Goal: Entertainment & Leisure: Consume media (video, audio)

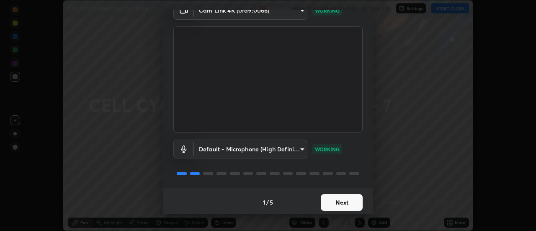
scroll to position [44, 0]
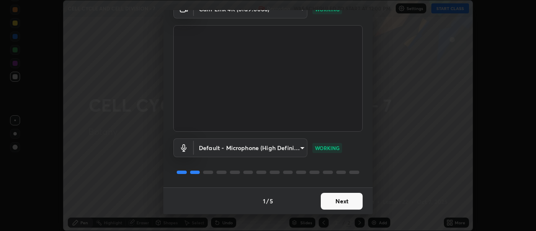
click at [328, 201] on button "Next" at bounding box center [342, 201] width 42 height 17
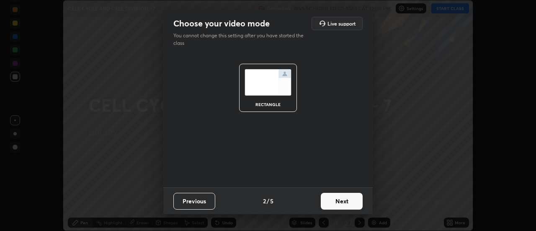
scroll to position [0, 0]
click at [333, 203] on button "Next" at bounding box center [342, 201] width 42 height 17
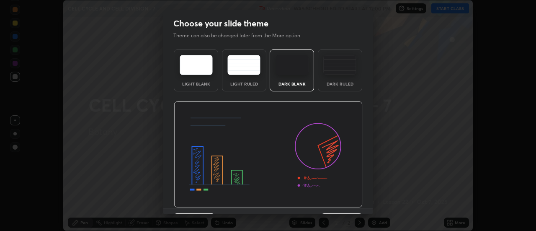
scroll to position [21, 0]
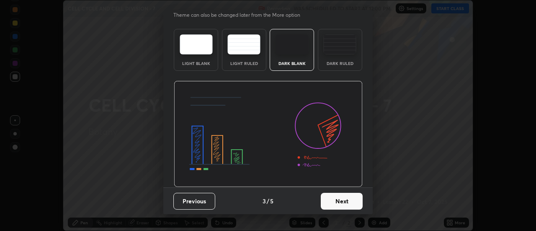
click at [336, 202] on button "Next" at bounding box center [342, 201] width 42 height 17
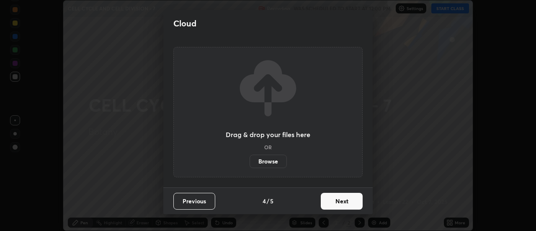
click at [333, 202] on button "Next" at bounding box center [342, 201] width 42 height 17
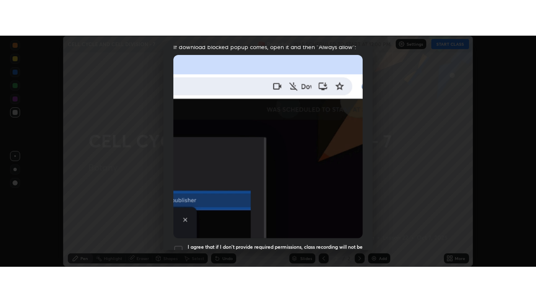
scroll to position [215, 0]
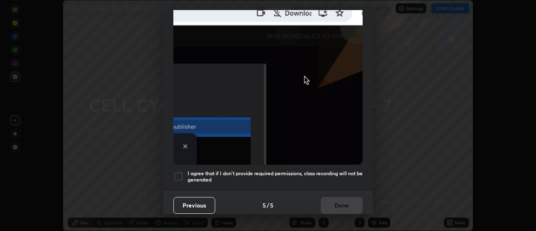
click at [174, 172] on div at bounding box center [178, 176] width 10 height 10
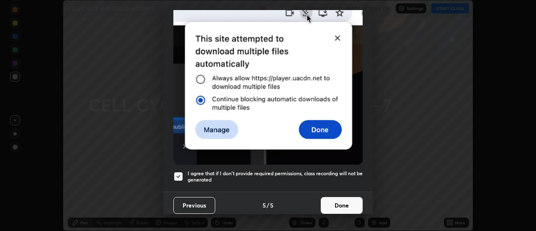
click at [329, 201] on button "Done" at bounding box center [342, 205] width 42 height 17
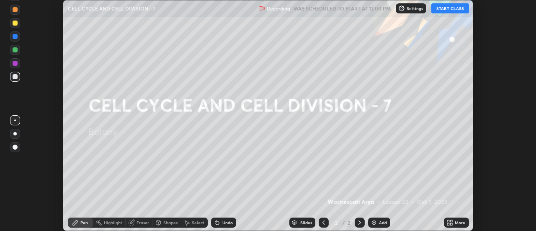
click at [449, 224] on icon at bounding box center [448, 224] width 2 height 2
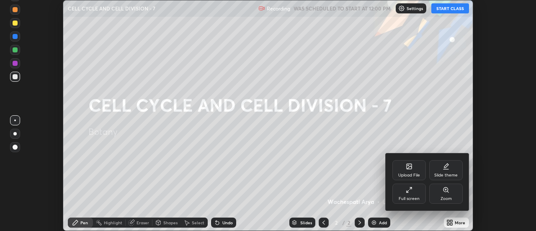
click at [405, 188] on div "Full screen" at bounding box center [410, 193] width 34 height 20
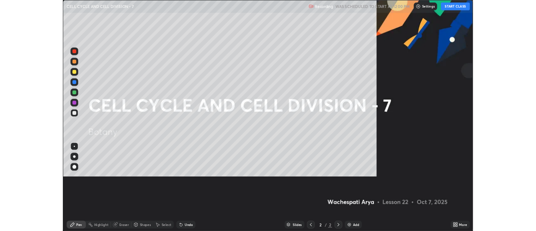
scroll to position [302, 536]
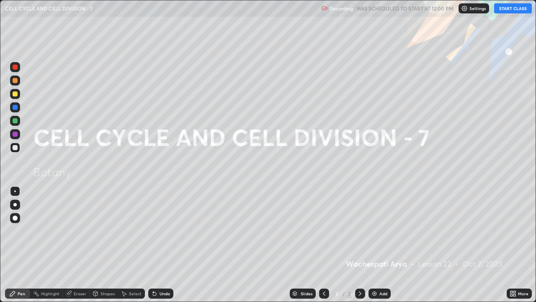
click at [506, 11] on button "START CLASS" at bounding box center [513, 8] width 38 height 10
click at [382, 230] on div "Add" at bounding box center [384, 293] width 8 height 4
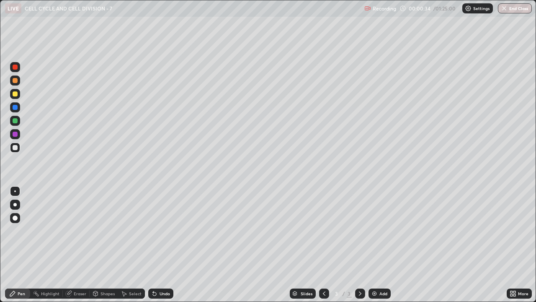
click at [16, 83] on div at bounding box center [15, 80] width 10 height 10
click at [15, 204] on div at bounding box center [14, 204] width 3 height 3
click at [15, 220] on div at bounding box center [15, 217] width 5 height 5
click at [15, 208] on div at bounding box center [15, 204] width 10 height 10
click at [16, 204] on div at bounding box center [14, 204] width 3 height 3
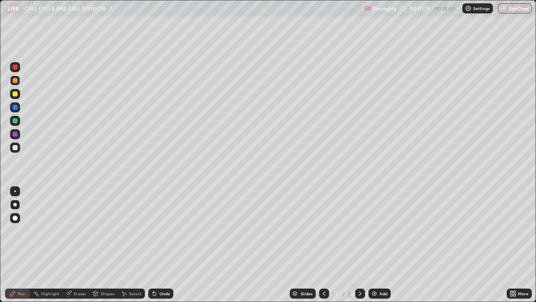
click at [15, 149] on div at bounding box center [15, 147] width 5 height 5
click at [15, 147] on div at bounding box center [15, 147] width 5 height 5
click at [16, 81] on div at bounding box center [15, 80] width 5 height 5
click at [15, 147] on div at bounding box center [15, 147] width 5 height 5
click at [160, 230] on div "Undo" at bounding box center [165, 293] width 10 height 4
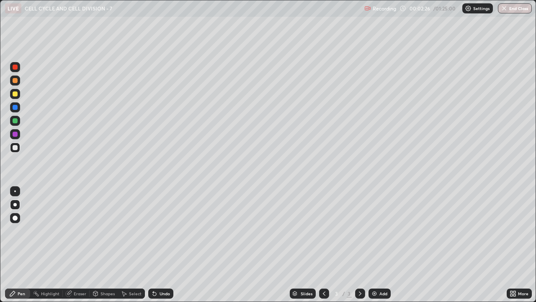
click at [160, 230] on div "Undo" at bounding box center [165, 293] width 10 height 4
click at [161, 230] on div "Undo" at bounding box center [165, 293] width 10 height 4
click at [128, 230] on div "Select" at bounding box center [131, 293] width 27 height 10
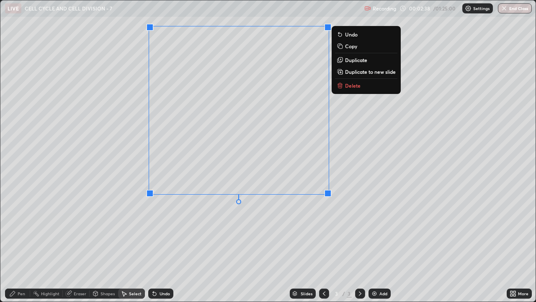
click at [284, 230] on div "0 ° Undo Copy Duplicate Duplicate to new slide Delete" at bounding box center [267, 150] width 535 height 301
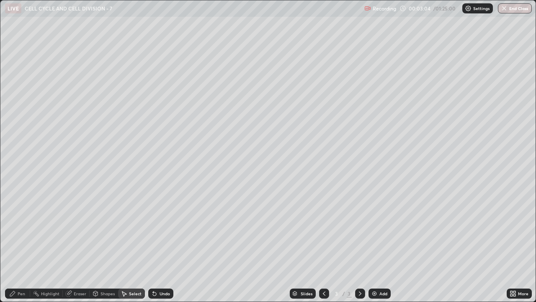
click at [23, 230] on div "Pen" at bounding box center [22, 293] width 8 height 4
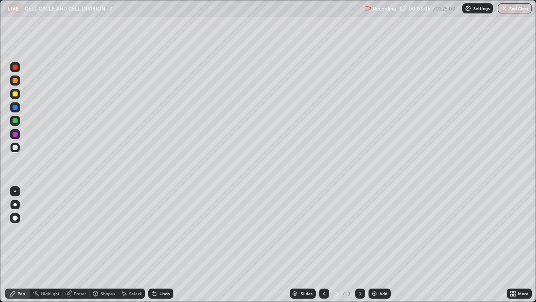
click at [15, 67] on div at bounding box center [15, 67] width 5 height 5
click at [160, 230] on div "Undo" at bounding box center [165, 293] width 10 height 4
click at [17, 123] on div at bounding box center [15, 121] width 10 height 10
click at [14, 145] on div at bounding box center [15, 147] width 5 height 5
click at [17, 67] on div at bounding box center [15, 67] width 5 height 5
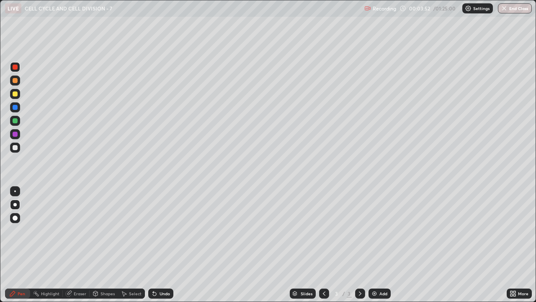
click at [16, 121] on div at bounding box center [15, 120] width 5 height 5
click at [135, 230] on div "Select" at bounding box center [135, 293] width 13 height 4
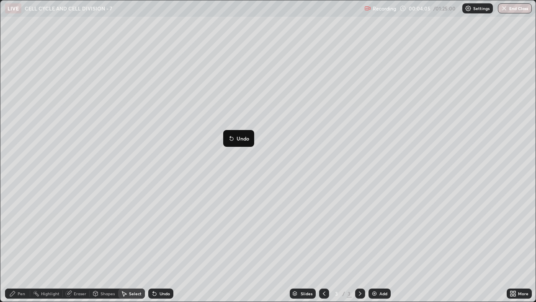
click at [194, 230] on div "0 ° Undo Copy Duplicate Duplicate to new slide Delete" at bounding box center [267, 150] width 535 height 301
click at [21, 230] on div "Pen" at bounding box center [22, 293] width 8 height 4
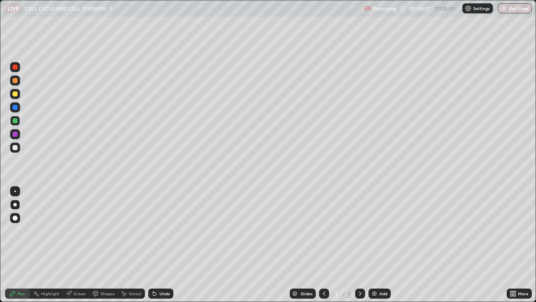
click at [15, 148] on div at bounding box center [15, 147] width 5 height 5
click at [132, 230] on div "Select" at bounding box center [135, 293] width 13 height 4
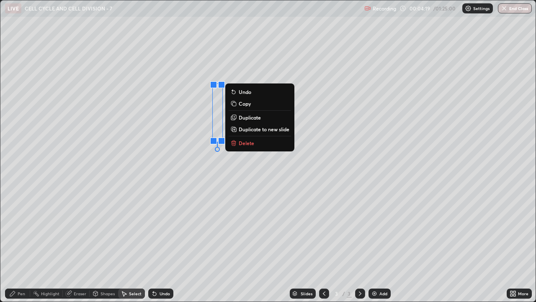
click at [201, 124] on div "0 ° Undo Copy Duplicate Duplicate to new slide Delete" at bounding box center [267, 150] width 535 height 301
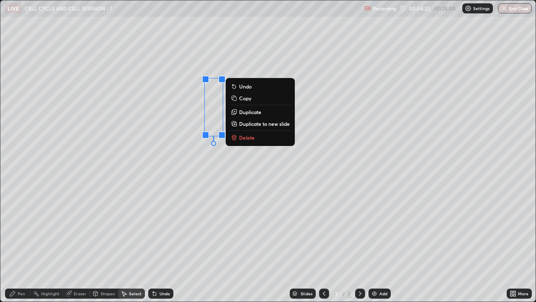
click at [256, 113] on p "Duplicate" at bounding box center [250, 111] width 22 height 7
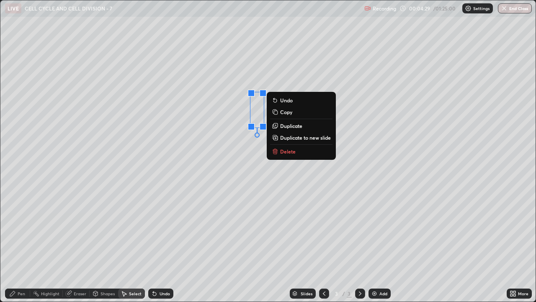
click at [259, 230] on div "0 ° Undo Copy Duplicate Duplicate to new slide Delete" at bounding box center [267, 150] width 535 height 301
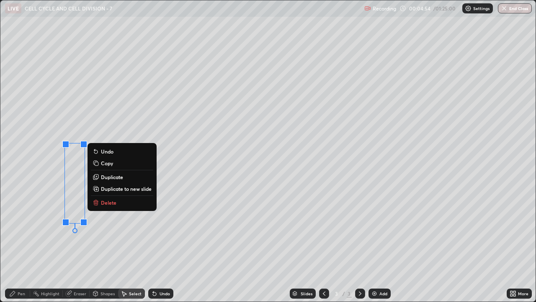
click at [20, 230] on div "Pen" at bounding box center [22, 293] width 8 height 4
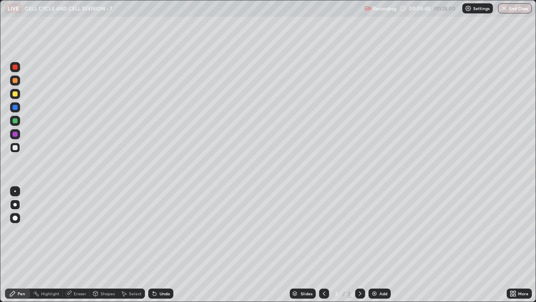
click at [17, 230] on div "Pen" at bounding box center [17, 293] width 25 height 10
click at [13, 68] on div at bounding box center [15, 67] width 5 height 5
click at [138, 230] on div "Select" at bounding box center [135, 293] width 13 height 4
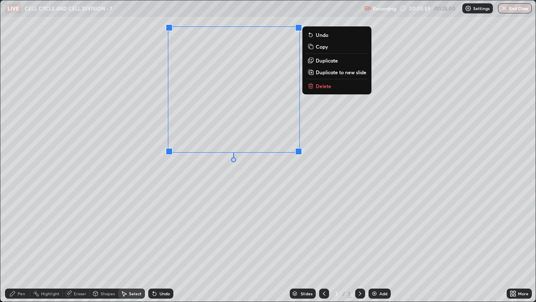
click at [207, 213] on div "0 ° Undo Copy Duplicate Duplicate to new slide Delete" at bounding box center [267, 150] width 535 height 301
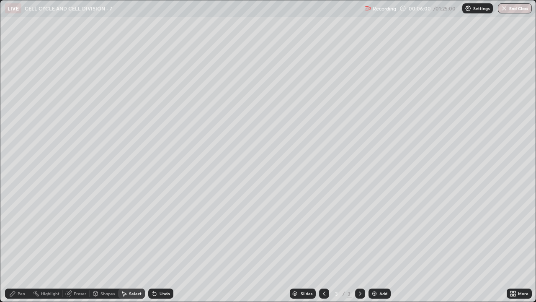
click at [21, 230] on div "Pen" at bounding box center [22, 293] width 8 height 4
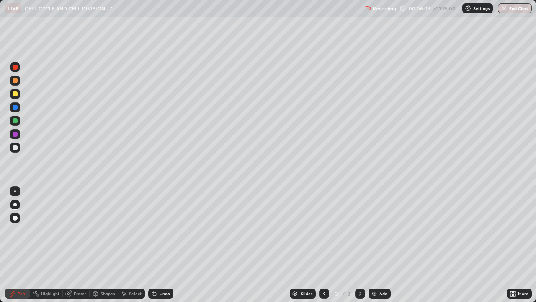
click at [170, 230] on div "Undo" at bounding box center [160, 293] width 25 height 10
click at [23, 230] on div "Pen" at bounding box center [22, 293] width 8 height 4
click at [14, 121] on div at bounding box center [15, 120] width 5 height 5
click at [166, 230] on div "Undo" at bounding box center [165, 293] width 10 height 4
click at [72, 230] on div "Eraser" at bounding box center [76, 293] width 27 height 10
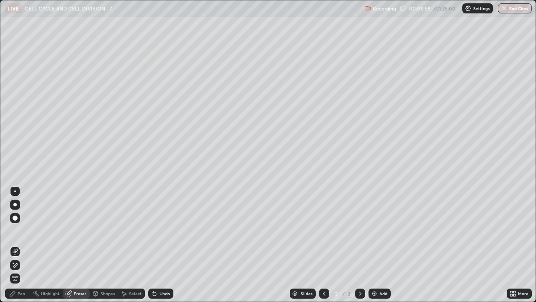
click at [126, 230] on icon at bounding box center [124, 293] width 7 height 7
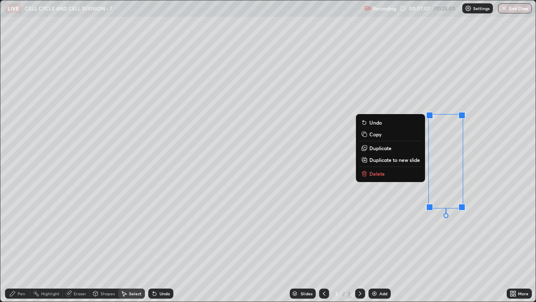
click at [393, 230] on div "0 ° Undo Copy Duplicate Duplicate to new slide Delete" at bounding box center [267, 150] width 535 height 301
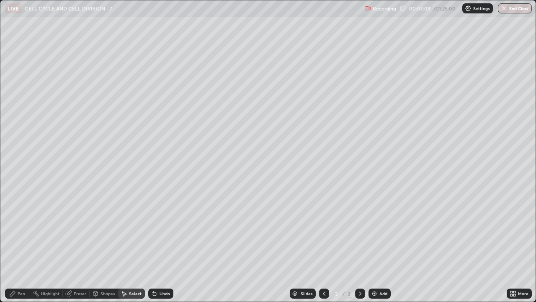
click at [77, 230] on div "Eraser" at bounding box center [80, 293] width 13 height 4
click at [22, 230] on div "Pen" at bounding box center [22, 293] width 8 height 4
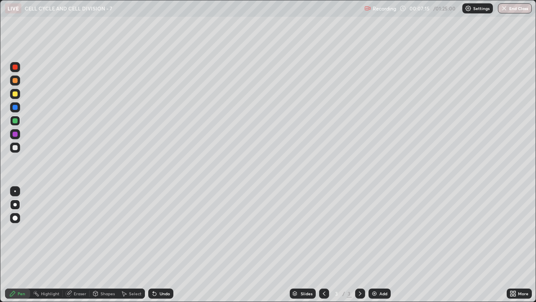
click at [15, 67] on div at bounding box center [15, 67] width 5 height 5
click at [134, 230] on div "Select" at bounding box center [135, 293] width 13 height 4
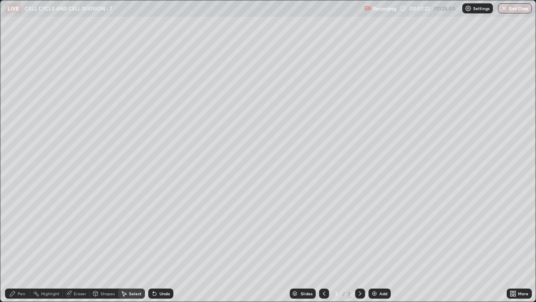
click at [134, 230] on div "Select" at bounding box center [135, 293] width 13 height 4
click at [76, 230] on div "Eraser" at bounding box center [76, 293] width 27 height 10
click at [21, 230] on div "Pen" at bounding box center [22, 293] width 8 height 4
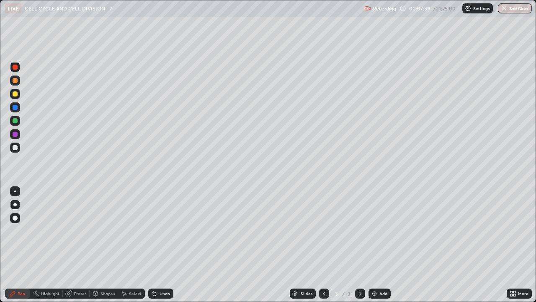
click at [14, 118] on div at bounding box center [15, 120] width 5 height 5
click at [28, 230] on div "Pen" at bounding box center [17, 293] width 25 height 10
click at [15, 120] on div at bounding box center [15, 120] width 5 height 5
click at [166, 230] on div "Undo" at bounding box center [165, 293] width 10 height 4
click at [74, 230] on div "Eraser" at bounding box center [80, 293] width 13 height 4
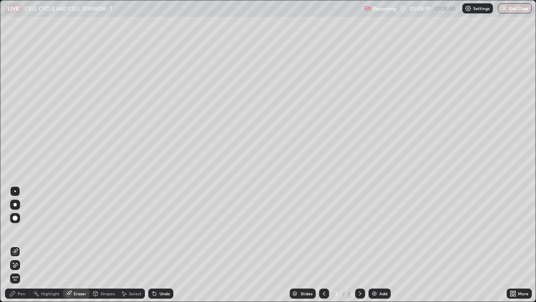
click at [26, 230] on div "Pen" at bounding box center [17, 293] width 25 height 10
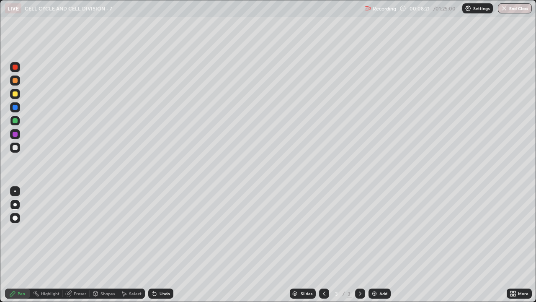
click at [14, 93] on div at bounding box center [15, 93] width 5 height 5
click at [129, 230] on div "Select" at bounding box center [135, 293] width 13 height 4
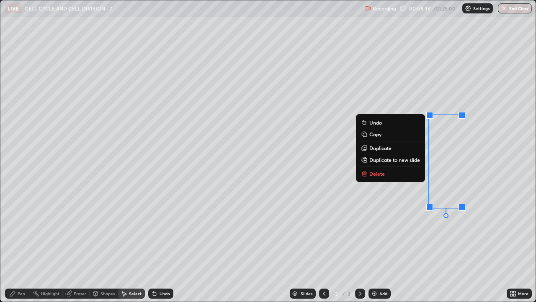
click at [405, 175] on button "Delete" at bounding box center [390, 173] width 62 height 10
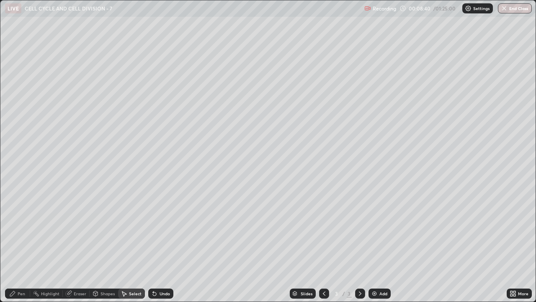
click at [274, 230] on div "0 ° Undo Copy Duplicate Duplicate to new slide Delete" at bounding box center [267, 150] width 535 height 301
click at [22, 230] on div "Pen" at bounding box center [22, 293] width 8 height 4
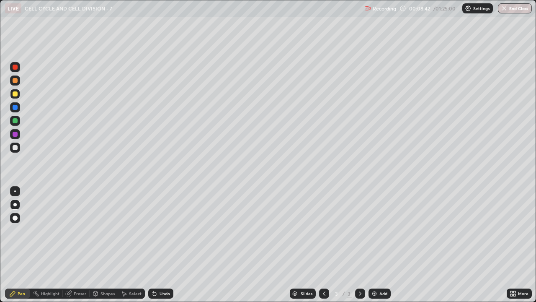
click at [15, 68] on div at bounding box center [15, 67] width 5 height 5
click at [141, 230] on div "Select" at bounding box center [131, 293] width 27 height 10
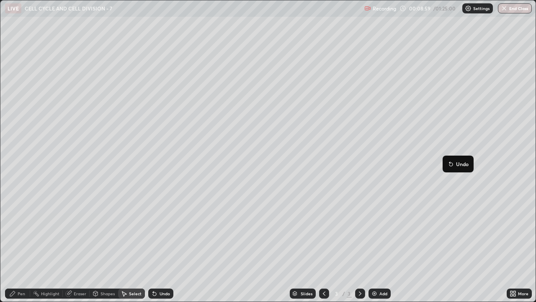
click at [422, 209] on div "0 ° Undo Copy Duplicate Duplicate to new slide Delete" at bounding box center [267, 150] width 535 height 301
click at [24, 230] on div "Pen" at bounding box center [22, 293] width 8 height 4
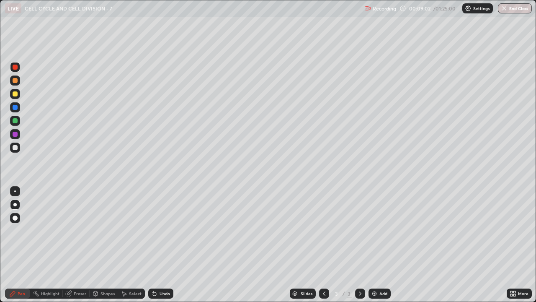
click at [15, 94] on div at bounding box center [15, 93] width 5 height 5
click at [15, 121] on div at bounding box center [15, 120] width 5 height 5
click at [19, 148] on div at bounding box center [15, 147] width 10 height 10
click at [17, 120] on div at bounding box center [15, 120] width 5 height 5
click at [11, 77] on div at bounding box center [15, 80] width 10 height 10
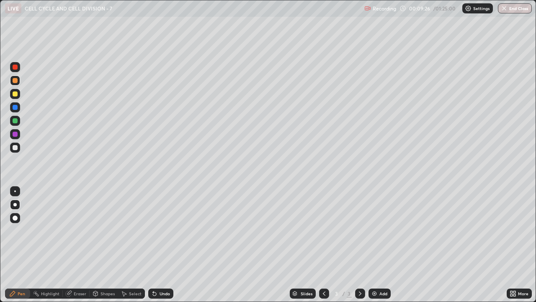
click at [17, 95] on div at bounding box center [15, 93] width 5 height 5
click at [17, 146] on div at bounding box center [15, 147] width 5 height 5
click at [132, 230] on div "Select" at bounding box center [135, 293] width 13 height 4
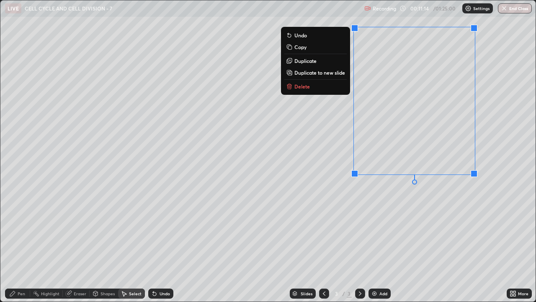
click at [396, 230] on div "0 ° Undo Copy Duplicate Duplicate to new slide Delete" at bounding box center [267, 150] width 535 height 301
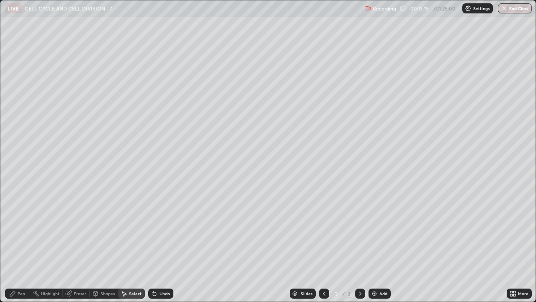
click at [22, 230] on div "Pen" at bounding box center [22, 293] width 8 height 4
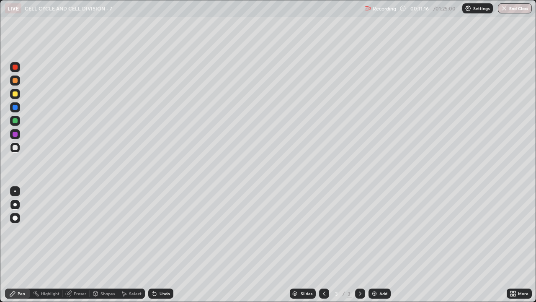
click at [16, 133] on div at bounding box center [15, 134] width 5 height 5
click at [132, 230] on div "Select" at bounding box center [135, 293] width 13 height 4
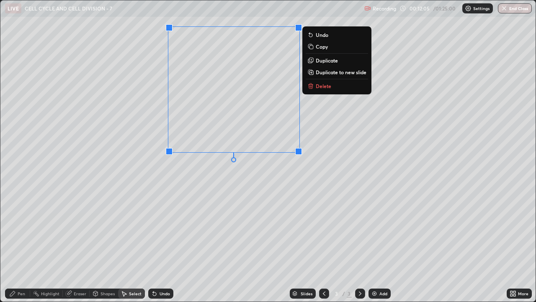
click at [215, 221] on div "0 ° Undo Copy Duplicate Duplicate to new slide Delete" at bounding box center [267, 150] width 535 height 301
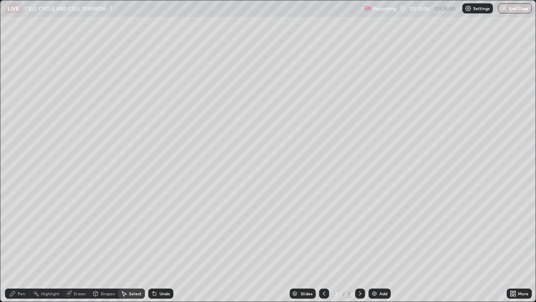
click at [76, 230] on div "Eraser" at bounding box center [80, 293] width 13 height 4
click at [129, 230] on div "Select" at bounding box center [135, 293] width 13 height 4
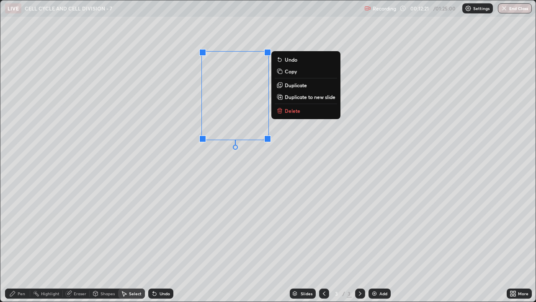
click at [241, 225] on div "0 ° Undo Copy Duplicate Duplicate to new slide Delete" at bounding box center [267, 150] width 535 height 301
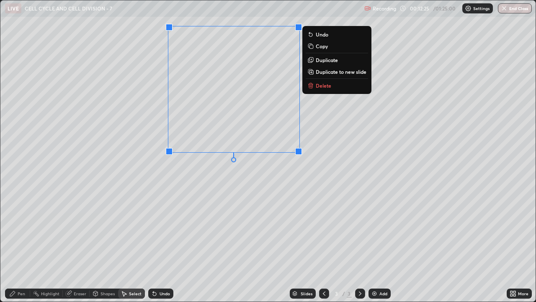
click at [326, 59] on p "Duplicate" at bounding box center [327, 60] width 22 height 7
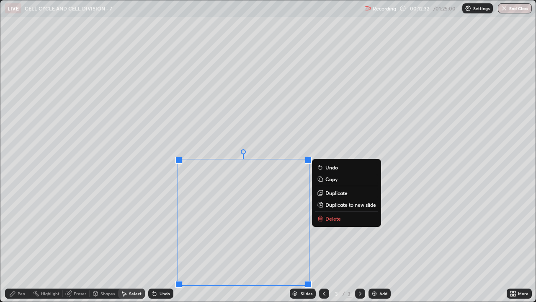
click at [16, 230] on icon at bounding box center [12, 293] width 7 height 7
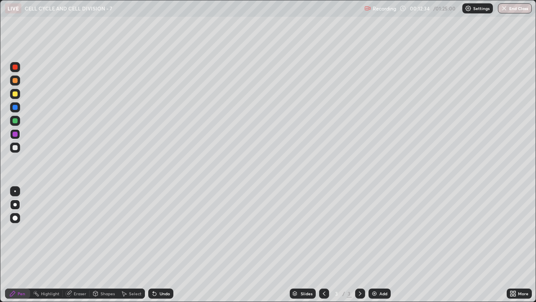
click at [14, 123] on div at bounding box center [15, 120] width 5 height 5
click at [16, 68] on div at bounding box center [15, 67] width 5 height 5
click at [15, 121] on div at bounding box center [15, 120] width 5 height 5
click at [375, 230] on img at bounding box center [374, 293] width 7 height 7
click at [323, 230] on icon at bounding box center [324, 293] width 7 height 7
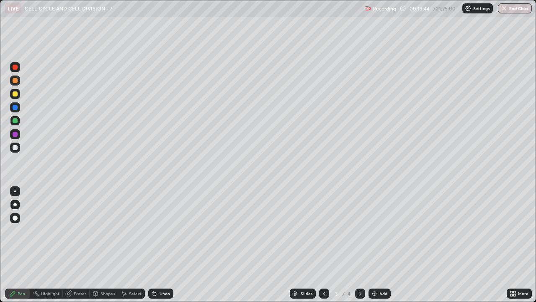
click at [359, 230] on icon at bounding box center [360, 293] width 7 height 7
click at [14, 67] on div at bounding box center [15, 67] width 5 height 5
click at [15, 119] on div at bounding box center [15, 120] width 5 height 5
click at [131, 230] on div "Select" at bounding box center [135, 293] width 13 height 4
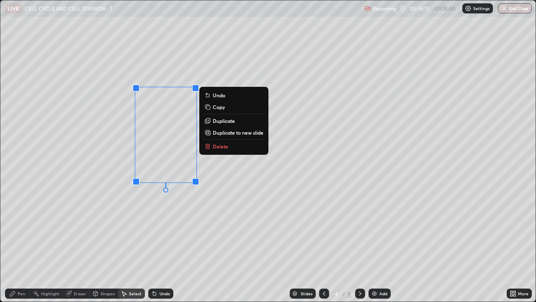
click at [165, 230] on div "0 ° Undo Copy Duplicate Duplicate to new slide Delete" at bounding box center [267, 150] width 535 height 301
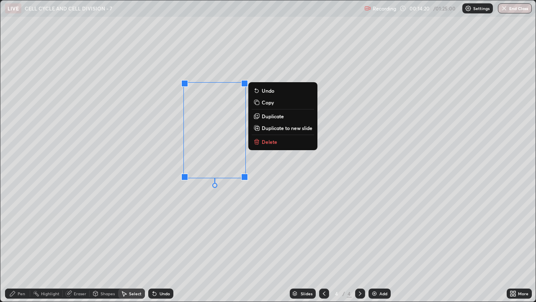
click at [181, 230] on div "0 ° Undo Copy Duplicate Duplicate to new slide Delete" at bounding box center [267, 150] width 535 height 301
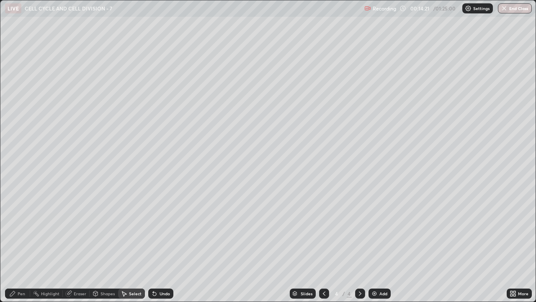
click at [18, 230] on div "Pen" at bounding box center [17, 293] width 25 height 10
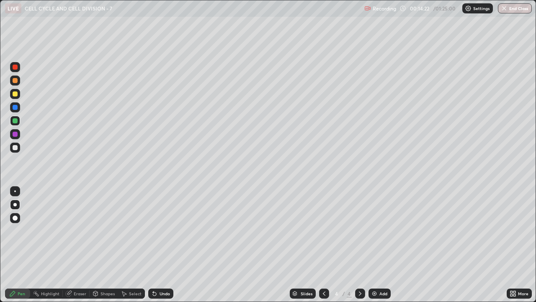
click at [14, 119] on div at bounding box center [15, 120] width 5 height 5
click at [18, 68] on div at bounding box center [15, 67] width 10 height 10
click at [138, 230] on div "Select" at bounding box center [135, 293] width 13 height 4
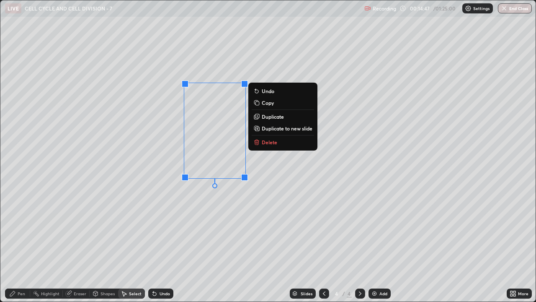
click at [210, 230] on div "0 ° Undo Copy Duplicate Duplicate to new slide Delete" at bounding box center [267, 150] width 535 height 301
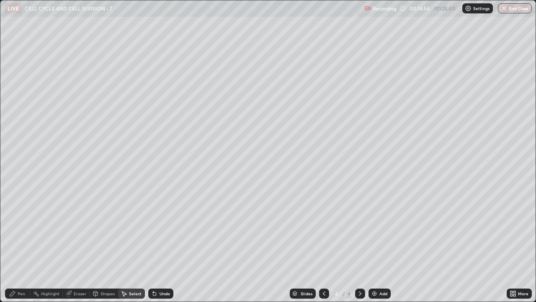
click at [323, 230] on icon at bounding box center [324, 293] width 7 height 7
click at [359, 230] on icon at bounding box center [360, 293] width 7 height 7
click at [18, 230] on div "Pen" at bounding box center [22, 293] width 8 height 4
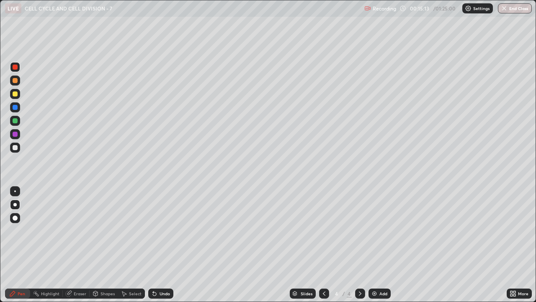
click at [14, 204] on div at bounding box center [14, 204] width 3 height 3
click at [160, 230] on div "Undo" at bounding box center [160, 293] width 25 height 10
click at [160, 230] on div "Undo" at bounding box center [165, 293] width 10 height 4
click at [16, 146] on div at bounding box center [15, 147] width 5 height 5
click at [132, 230] on div "Select" at bounding box center [135, 293] width 13 height 4
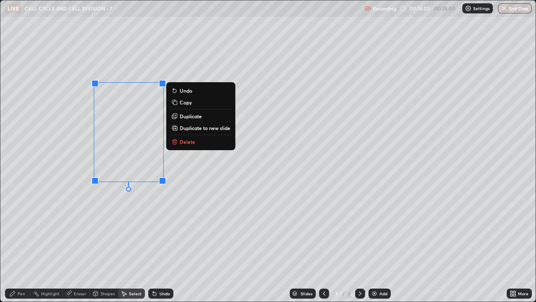
click at [194, 114] on p "Duplicate" at bounding box center [191, 116] width 22 height 7
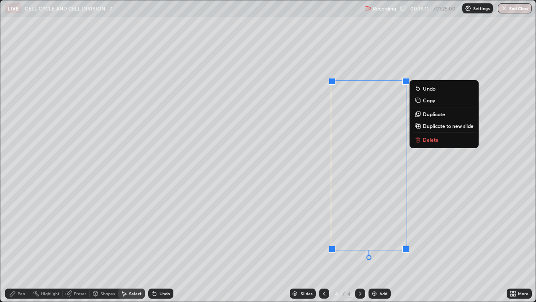
click at [294, 230] on div "0 ° Undo Copy Duplicate Duplicate to new slide Delete" at bounding box center [267, 150] width 535 height 301
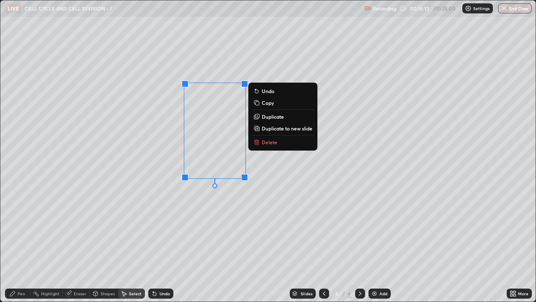
click at [276, 117] on p "Duplicate" at bounding box center [273, 116] width 22 height 7
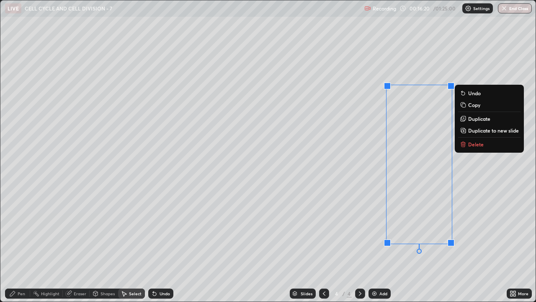
click at [271, 230] on div "0 ° Undo Copy Duplicate Duplicate to new slide Delete" at bounding box center [267, 150] width 535 height 301
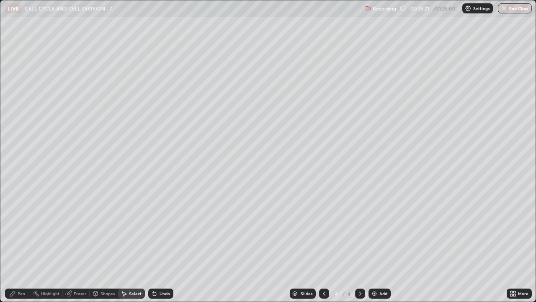
click at [21, 230] on div "Pen" at bounding box center [22, 293] width 8 height 4
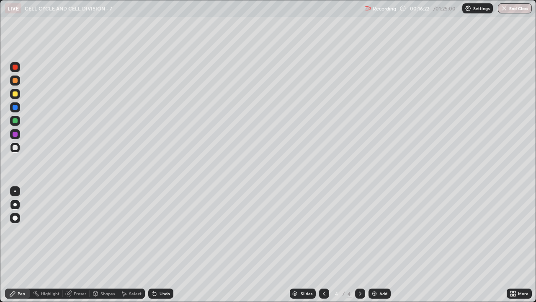
click at [14, 149] on div at bounding box center [15, 147] width 5 height 5
click at [319, 230] on div at bounding box center [324, 293] width 10 height 10
click at [359, 230] on icon at bounding box center [360, 293] width 7 height 7
click at [17, 148] on div at bounding box center [15, 147] width 5 height 5
click at [320, 230] on div at bounding box center [324, 293] width 10 height 10
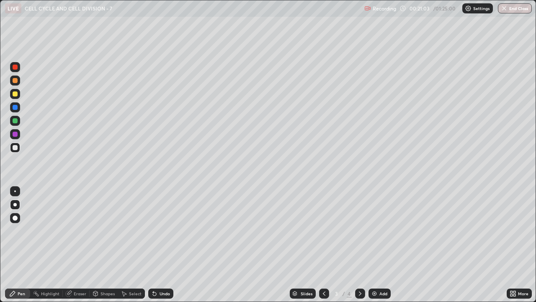
click at [15, 78] on div at bounding box center [15, 80] width 5 height 5
click at [12, 147] on div at bounding box center [15, 147] width 10 height 10
click at [14, 107] on div at bounding box center [15, 107] width 5 height 5
click at [356, 230] on div at bounding box center [360, 293] width 10 height 10
click at [328, 230] on div at bounding box center [324, 293] width 10 height 10
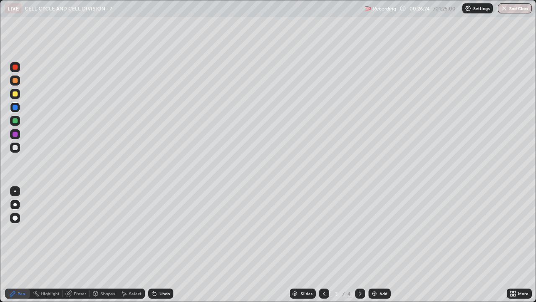
click at [14, 92] on div at bounding box center [15, 93] width 5 height 5
click at [355, 230] on div at bounding box center [360, 293] width 10 height 10
click at [323, 230] on icon at bounding box center [324, 293] width 7 height 7
click at [355, 230] on div at bounding box center [360, 293] width 10 height 10
click at [359, 230] on icon at bounding box center [360, 293] width 7 height 7
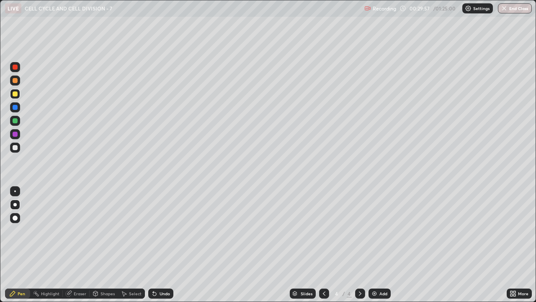
click at [382, 230] on div "Add" at bounding box center [384, 293] width 8 height 4
click at [16, 80] on div at bounding box center [15, 80] width 5 height 5
click at [15, 149] on div at bounding box center [15, 147] width 5 height 5
click at [15, 150] on div at bounding box center [15, 147] width 5 height 5
click at [165, 230] on div "Undo" at bounding box center [160, 293] width 25 height 10
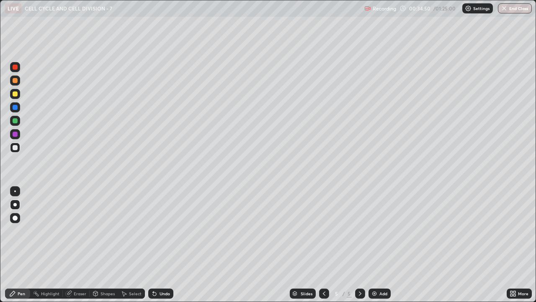
click at [165, 230] on div "Undo" at bounding box center [160, 293] width 25 height 10
click at [165, 230] on div "Undo" at bounding box center [165, 293] width 10 height 4
click at [164, 230] on div "Undo" at bounding box center [160, 293] width 25 height 10
click at [323, 230] on icon at bounding box center [324, 293] width 7 height 7
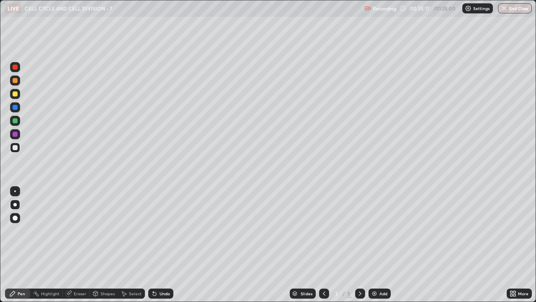
click at [136, 230] on div "Select" at bounding box center [135, 293] width 13 height 4
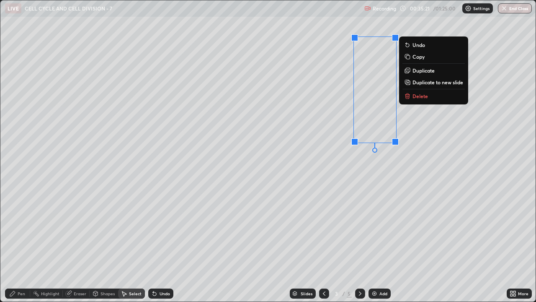
click at [433, 57] on button "Copy" at bounding box center [434, 57] width 62 height 10
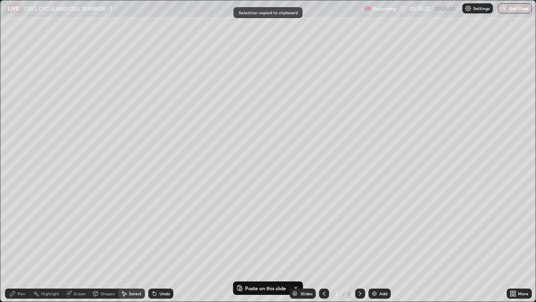
click at [361, 230] on div at bounding box center [360, 293] width 10 height 10
click at [360, 230] on icon at bounding box center [360, 293] width 3 height 4
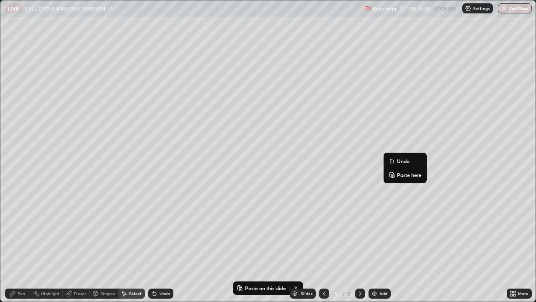
click at [407, 176] on p "Paste here" at bounding box center [409, 174] width 25 height 7
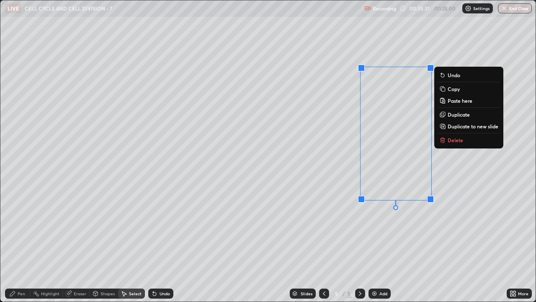
click at [320, 230] on div "0 ° Undo Copy Paste here Duplicate Duplicate to new slide Delete" at bounding box center [267, 150] width 535 height 301
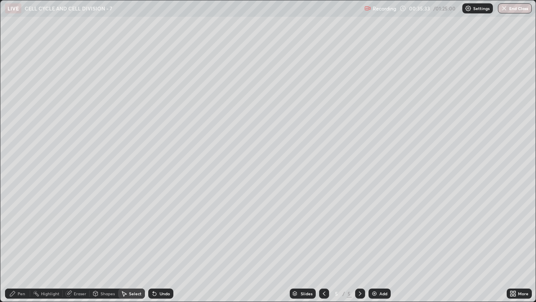
click at [83, 230] on div "Eraser" at bounding box center [80, 293] width 13 height 4
click at [28, 230] on div "Pen" at bounding box center [17, 293] width 25 height 10
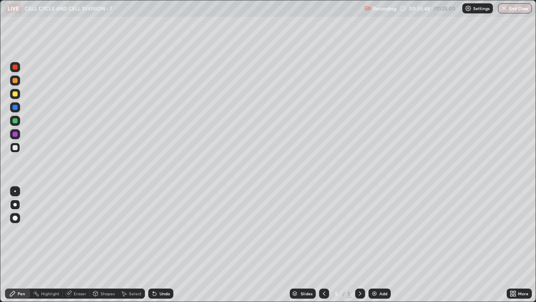
click at [15, 67] on div at bounding box center [15, 67] width 5 height 5
click at [84, 230] on div "Eraser" at bounding box center [80, 293] width 13 height 4
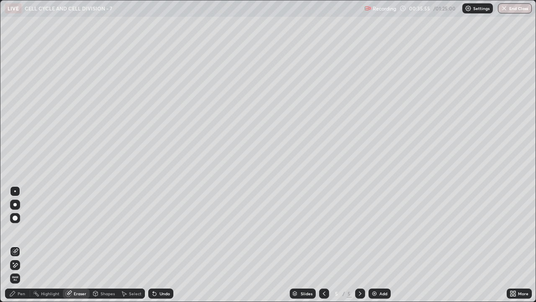
click at [21, 230] on div "Pen" at bounding box center [22, 293] width 8 height 4
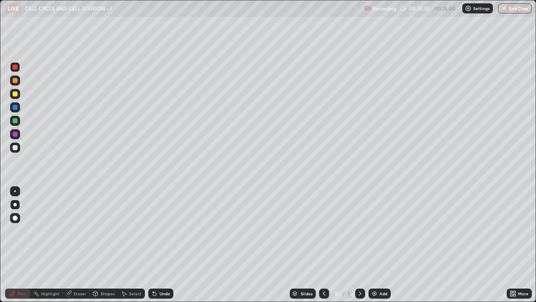
click at [15, 217] on div at bounding box center [15, 217] width 5 height 5
click at [137, 230] on div "Select" at bounding box center [131, 293] width 27 height 10
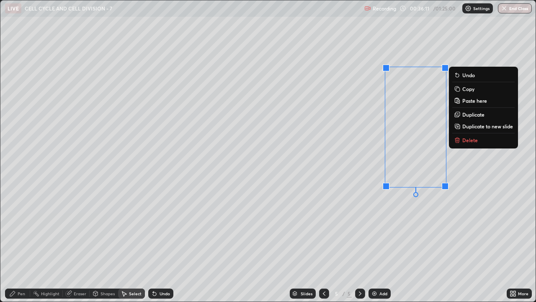
click at [433, 230] on div "0 ° Undo Copy Paste here Duplicate Duplicate to new slide Delete" at bounding box center [267, 150] width 535 height 301
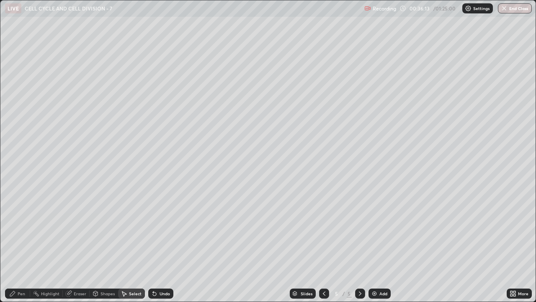
click at [25, 230] on div "Pen" at bounding box center [22, 293] width 8 height 4
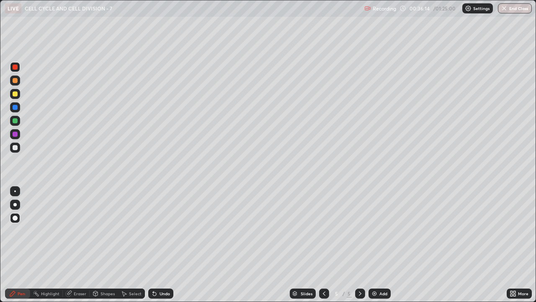
click at [15, 121] on div at bounding box center [15, 120] width 5 height 5
click at [165, 230] on div "Undo" at bounding box center [165, 293] width 10 height 4
click at [83, 230] on div "Eraser" at bounding box center [80, 293] width 13 height 4
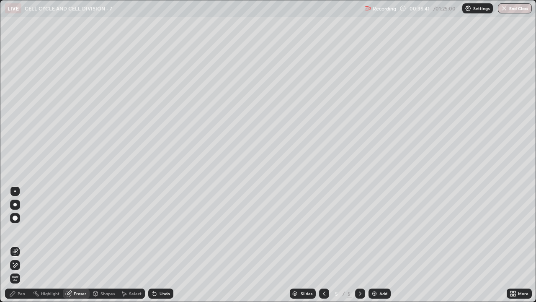
click at [21, 230] on div "Pen" at bounding box center [22, 293] width 8 height 4
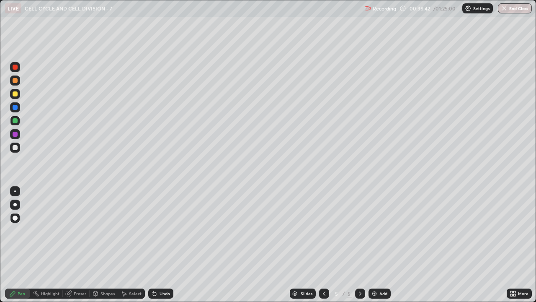
click at [13, 65] on div at bounding box center [15, 67] width 5 height 5
click at [15, 230] on icon at bounding box center [12, 293] width 5 height 5
click at [13, 203] on div at bounding box center [15, 204] width 10 height 10
click at [13, 145] on div at bounding box center [15, 147] width 10 height 10
click at [20, 230] on div "Pen" at bounding box center [22, 293] width 8 height 4
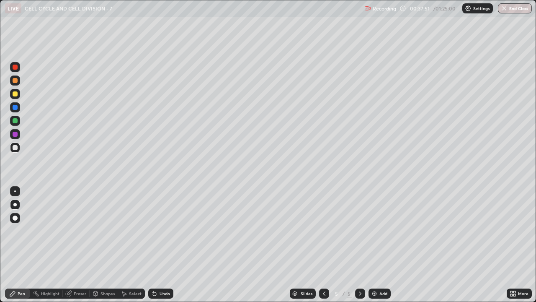
click at [13, 63] on div at bounding box center [15, 67] width 10 height 10
click at [16, 122] on div at bounding box center [15, 120] width 5 height 5
click at [23, 230] on div "Pen" at bounding box center [22, 293] width 8 height 4
click at [15, 94] on div at bounding box center [15, 93] width 5 height 5
click at [21, 230] on div "Pen" at bounding box center [22, 293] width 8 height 4
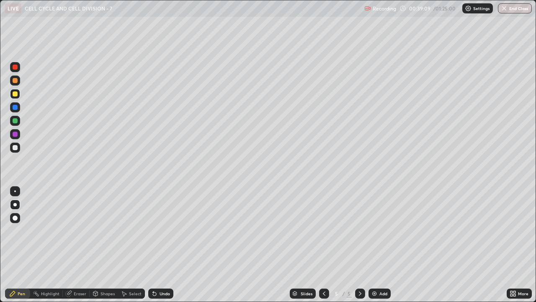
click at [15, 69] on div at bounding box center [15, 67] width 5 height 5
click at [14, 230] on icon at bounding box center [12, 293] width 5 height 5
click at [14, 121] on div at bounding box center [15, 120] width 5 height 5
click at [13, 230] on icon at bounding box center [12, 293] width 7 height 7
click at [13, 147] on div at bounding box center [15, 147] width 5 height 5
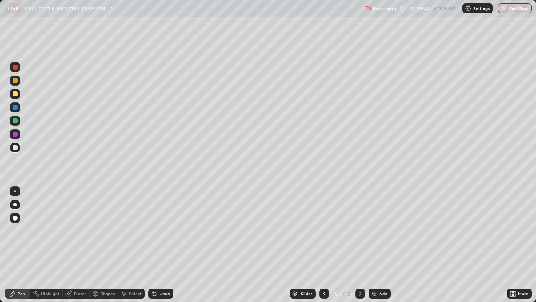
click at [157, 230] on div "Undo" at bounding box center [160, 293] width 25 height 10
click at [156, 230] on icon at bounding box center [154, 293] width 7 height 7
click at [157, 230] on div "Undo" at bounding box center [160, 293] width 25 height 10
click at [157, 230] on icon at bounding box center [154, 293] width 7 height 7
click at [156, 230] on icon at bounding box center [154, 293] width 7 height 7
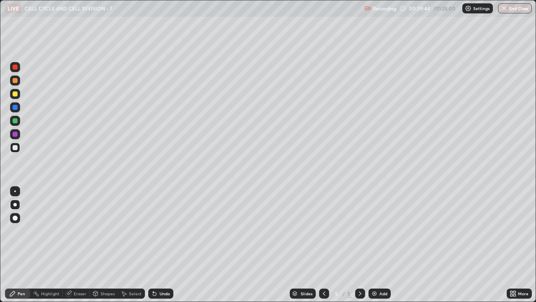
click at [157, 230] on div "Undo" at bounding box center [160, 293] width 25 height 10
click at [153, 230] on icon at bounding box center [154, 293] width 3 height 3
click at [154, 230] on icon at bounding box center [154, 293] width 3 height 3
click at [153, 230] on icon at bounding box center [154, 293] width 3 height 3
click at [153, 230] on icon at bounding box center [153, 291] width 1 height 1
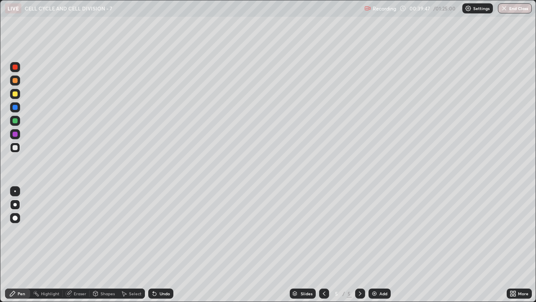
click at [153, 230] on icon at bounding box center [153, 291] width 1 height 1
click at [10, 230] on icon at bounding box center [12, 293] width 5 height 5
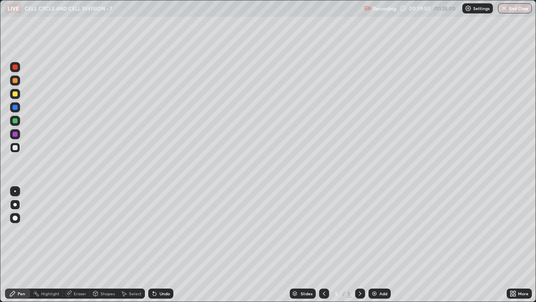
click at [15, 121] on div at bounding box center [15, 120] width 5 height 5
click at [160, 230] on div "Undo" at bounding box center [165, 293] width 10 height 4
click at [18, 230] on div "Pen" at bounding box center [22, 293] width 8 height 4
click at [14, 96] on div at bounding box center [15, 93] width 5 height 5
click at [164, 230] on div "Undo" at bounding box center [165, 293] width 10 height 4
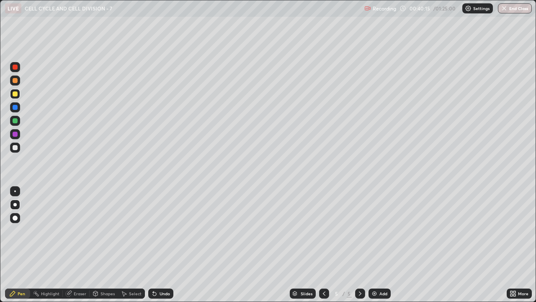
click at [159, 230] on div "Undo" at bounding box center [160, 293] width 25 height 10
click at [158, 230] on div "Undo" at bounding box center [160, 293] width 25 height 10
click at [14, 94] on div at bounding box center [15, 93] width 5 height 5
click at [14, 146] on div at bounding box center [15, 147] width 5 height 5
click at [14, 97] on div at bounding box center [15, 94] width 10 height 10
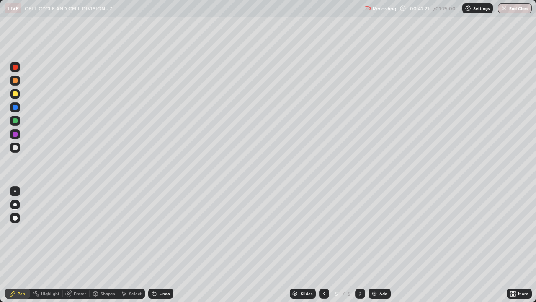
click at [323, 230] on icon at bounding box center [324, 293] width 7 height 7
click at [359, 230] on icon at bounding box center [360, 293] width 7 height 7
click at [319, 230] on div at bounding box center [324, 293] width 10 height 10
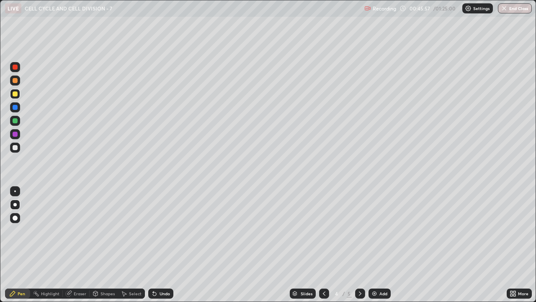
click at [323, 230] on div at bounding box center [324, 293] width 10 height 10
click at [359, 230] on icon at bounding box center [360, 293] width 3 height 4
click at [359, 230] on icon at bounding box center [360, 293] width 7 height 7
click at [375, 230] on img at bounding box center [374, 293] width 7 height 7
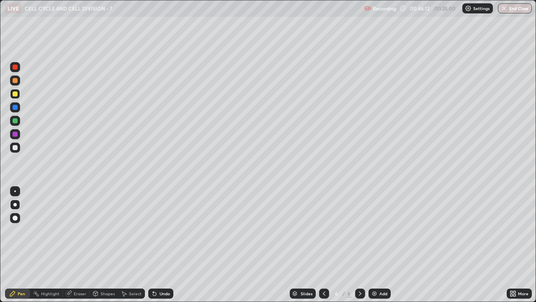
click at [15, 80] on div at bounding box center [15, 80] width 5 height 5
click at [14, 149] on div at bounding box center [15, 147] width 5 height 5
click at [17, 67] on div at bounding box center [15, 67] width 5 height 5
click at [322, 230] on icon at bounding box center [324, 293] width 7 height 7
click at [359, 230] on icon at bounding box center [360, 293] width 7 height 7
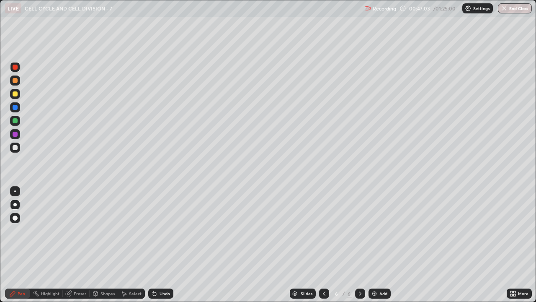
click at [165, 230] on div "Undo" at bounding box center [165, 293] width 10 height 4
click at [15, 123] on div at bounding box center [15, 120] width 5 height 5
click at [13, 151] on div at bounding box center [15, 147] width 10 height 10
click at [136, 230] on div "Select" at bounding box center [135, 293] width 13 height 4
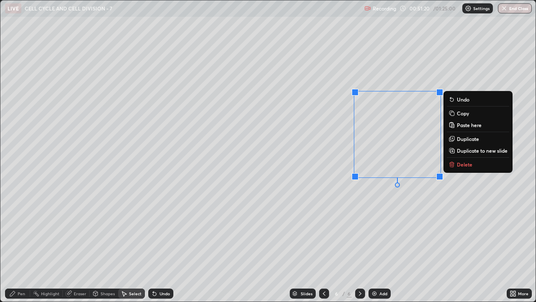
click at [372, 230] on div "0 ° Undo Copy Paste here Duplicate Duplicate to new slide Delete" at bounding box center [267, 150] width 535 height 301
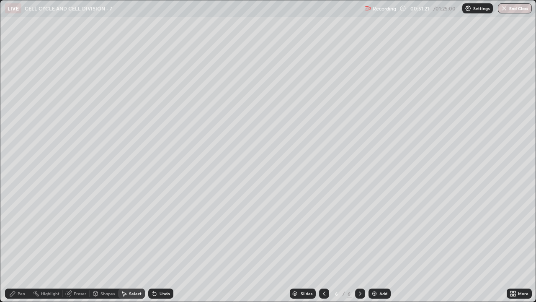
click at [23, 230] on div "Pen" at bounding box center [22, 293] width 8 height 4
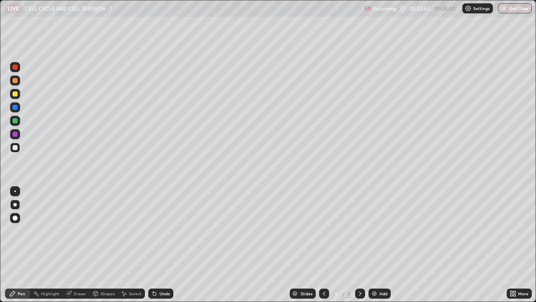
click at [157, 230] on div "Undo" at bounding box center [160, 293] width 25 height 10
click at [156, 230] on icon at bounding box center [154, 293] width 7 height 7
click at [155, 230] on icon at bounding box center [154, 293] width 7 height 7
click at [153, 230] on icon at bounding box center [154, 293] width 3 height 3
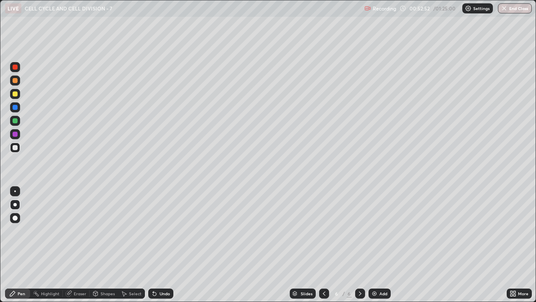
click at [156, 230] on icon at bounding box center [154, 293] width 7 height 7
click at [157, 230] on icon at bounding box center [154, 293] width 7 height 7
click at [11, 230] on icon at bounding box center [12, 293] width 7 height 7
click at [14, 95] on div at bounding box center [15, 93] width 5 height 5
click at [15, 148] on div at bounding box center [15, 147] width 5 height 5
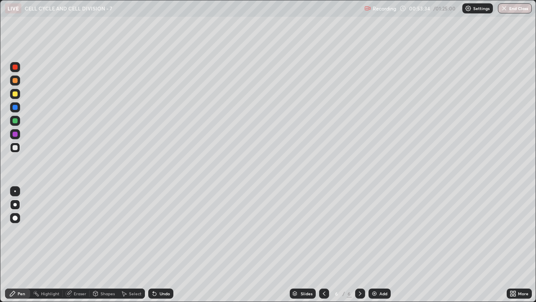
click at [16, 81] on div at bounding box center [15, 80] width 5 height 5
click at [128, 230] on div "Select" at bounding box center [131, 293] width 27 height 10
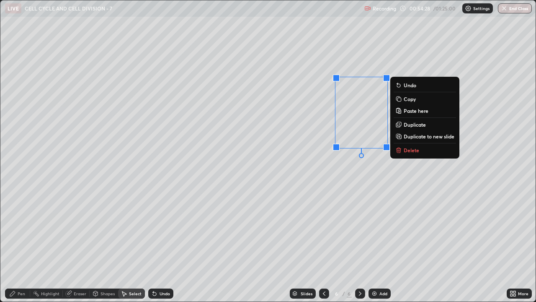
click at [419, 100] on button "Copy" at bounding box center [425, 99] width 62 height 10
click at [419, 125] on p "Duplicate" at bounding box center [415, 124] width 22 height 7
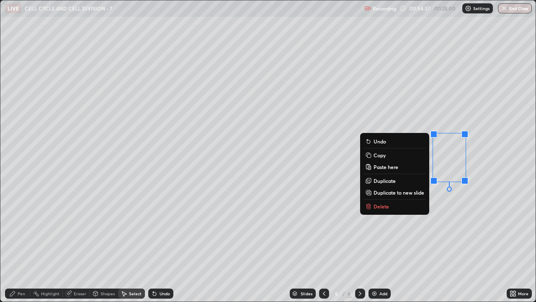
click at [410, 202] on button "Delete" at bounding box center [395, 206] width 62 height 10
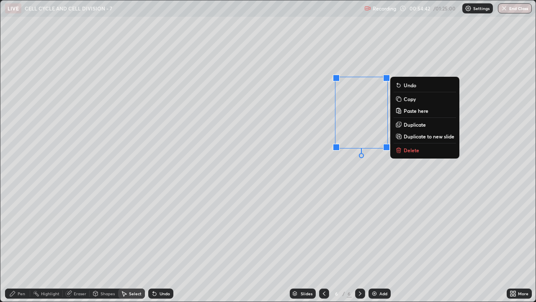
click at [421, 125] on p "Duplicate" at bounding box center [415, 124] width 22 height 7
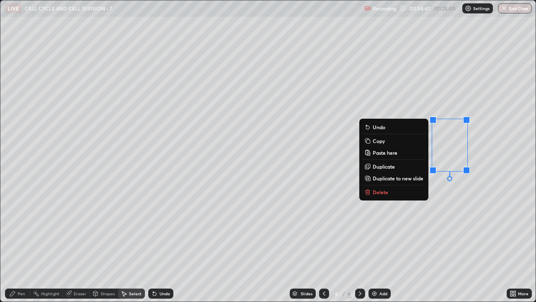
click at [458, 230] on div "0 ° Undo Copy Paste here Duplicate Duplicate to new slide Delete" at bounding box center [267, 150] width 535 height 301
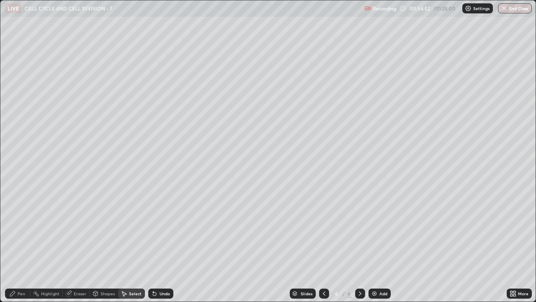
click at [0, 0] on div at bounding box center [0, 0] width 0 height 0
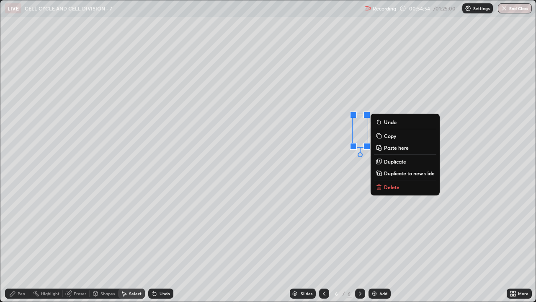
click at [384, 230] on div "0 ° Undo Copy Paste here Duplicate Duplicate to new slide Delete" at bounding box center [267, 150] width 535 height 301
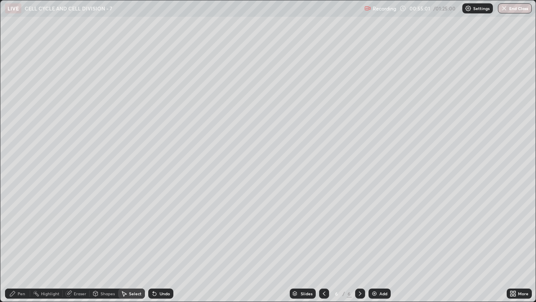
click at [22, 230] on div "Pen" at bounding box center [22, 293] width 8 height 4
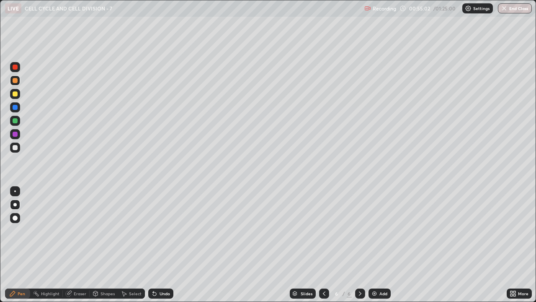
click at [14, 108] on div at bounding box center [15, 107] width 5 height 5
click at [15, 147] on div at bounding box center [15, 147] width 5 height 5
click at [14, 81] on div at bounding box center [15, 80] width 5 height 5
click at [19, 148] on div at bounding box center [15, 147] width 10 height 10
click at [17, 230] on div "Pen" at bounding box center [17, 293] width 25 height 10
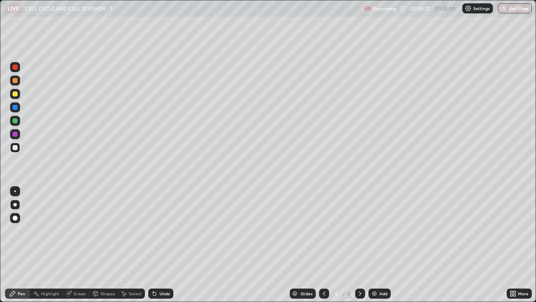
click at [14, 93] on div at bounding box center [15, 93] width 5 height 5
click at [13, 92] on div at bounding box center [15, 93] width 5 height 5
click at [15, 107] on div at bounding box center [15, 107] width 5 height 5
click at [380, 230] on div "Add" at bounding box center [384, 293] width 8 height 4
click at [17, 81] on div at bounding box center [15, 80] width 5 height 5
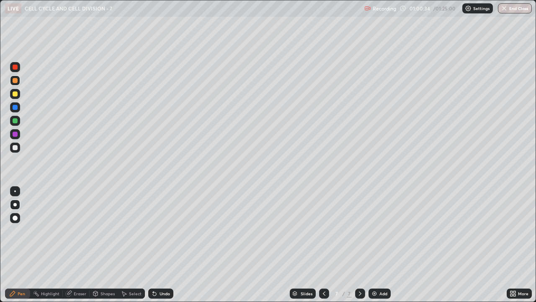
click at [16, 204] on div at bounding box center [14, 204] width 3 height 3
click at [14, 147] on div at bounding box center [15, 147] width 5 height 5
click at [323, 230] on icon at bounding box center [324, 293] width 7 height 7
click at [359, 230] on icon at bounding box center [360, 293] width 7 height 7
click at [13, 78] on div at bounding box center [15, 80] width 5 height 5
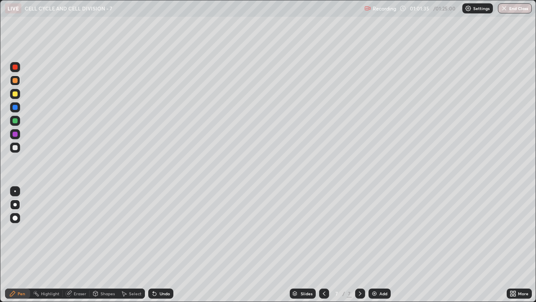
click at [14, 93] on div at bounding box center [15, 93] width 5 height 5
click at [16, 145] on div at bounding box center [15, 147] width 5 height 5
click at [321, 230] on icon at bounding box center [324, 293] width 7 height 7
click at [135, 230] on div "Select" at bounding box center [135, 293] width 13 height 4
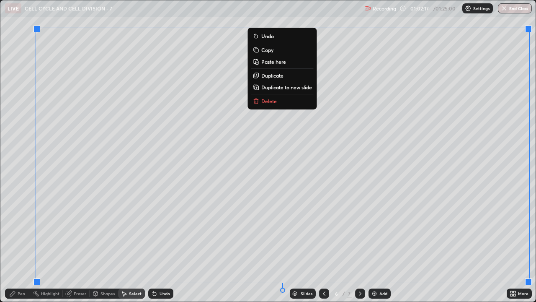
click at [433, 230] on div "Slides 6 / 7 Add" at bounding box center [339, 293] width 333 height 17
click at [227, 20] on div "0 ° Undo Copy Paste here Duplicate Duplicate to new slide Delete" at bounding box center [267, 150] width 535 height 301
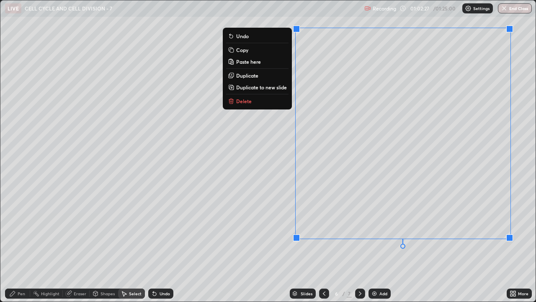
click at [237, 51] on p "Copy" at bounding box center [242, 49] width 12 height 7
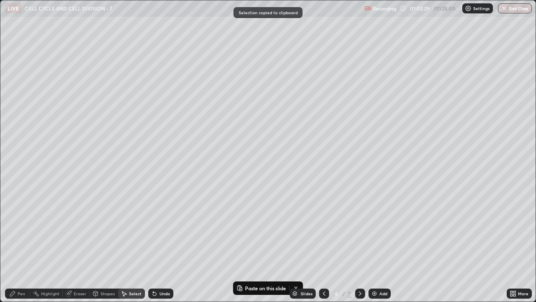
click at [358, 230] on div at bounding box center [360, 293] width 10 height 10
click at [330, 156] on div "0 ° Undo Copy Paste here Duplicate Duplicate to new slide Delete" at bounding box center [267, 150] width 535 height 301
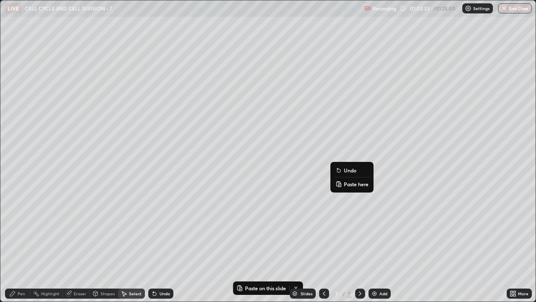
click at [348, 185] on p "Paste here" at bounding box center [356, 184] width 25 height 7
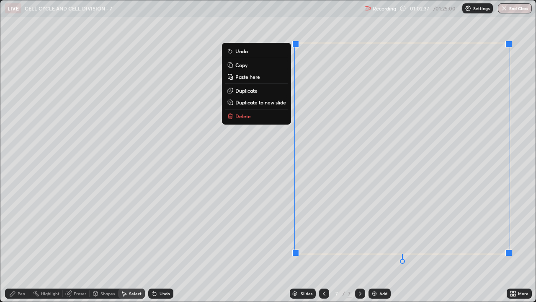
click at [236, 227] on div "0 ° Undo Copy Paste here Duplicate Duplicate to new slide Delete" at bounding box center [267, 150] width 535 height 301
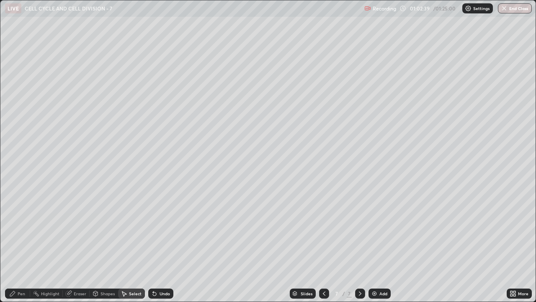
click at [76, 230] on div "Eraser" at bounding box center [80, 293] width 13 height 4
click at [22, 230] on div "Pen" at bounding box center [17, 293] width 25 height 10
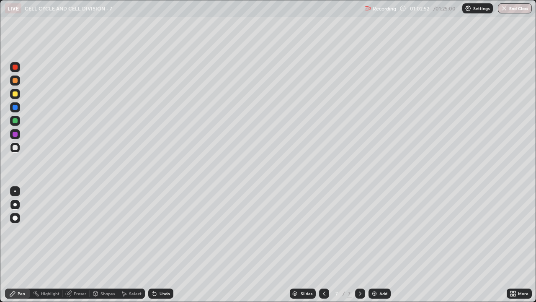
click at [15, 204] on div at bounding box center [14, 204] width 3 height 3
click at [75, 230] on div "Eraser" at bounding box center [80, 293] width 13 height 4
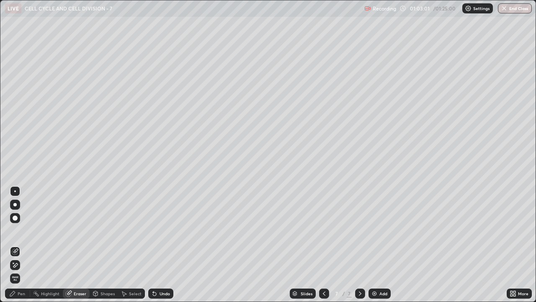
click at [129, 230] on div "Select" at bounding box center [135, 293] width 13 height 4
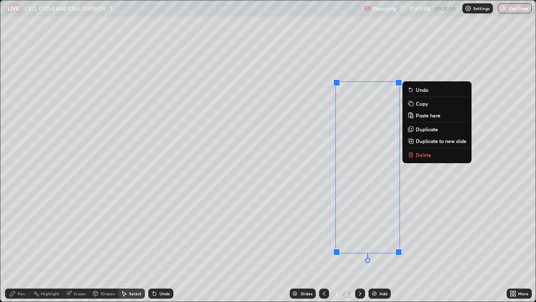
click at [253, 230] on div "0 ° Undo Copy Paste here Duplicate Duplicate to new slide Delete" at bounding box center [267, 150] width 535 height 301
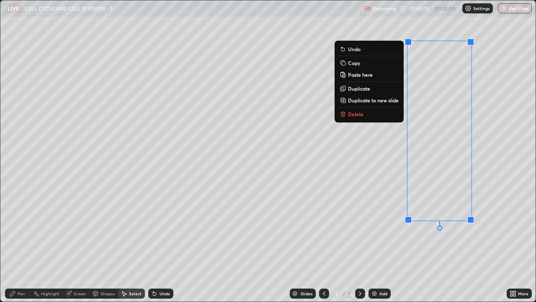
click at [455, 230] on div "0 ° Undo Copy Paste here Duplicate Duplicate to new slide Delete" at bounding box center [267, 150] width 535 height 301
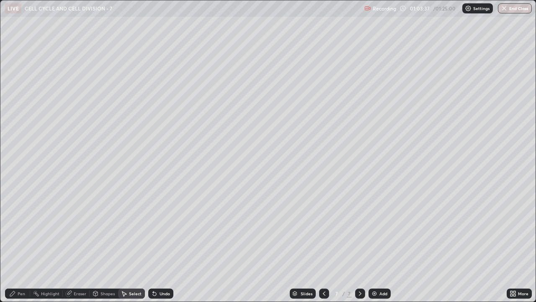
click at [19, 230] on div "Pen" at bounding box center [22, 293] width 8 height 4
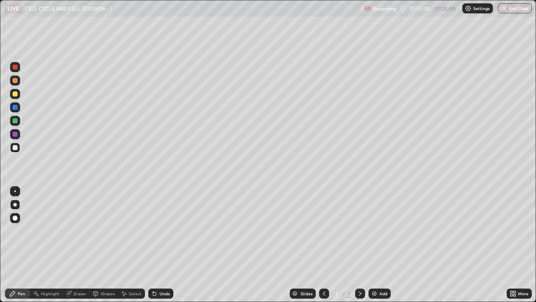
click at [15, 204] on div at bounding box center [14, 204] width 3 height 3
click at [15, 110] on div at bounding box center [15, 107] width 10 height 10
click at [77, 230] on div "Eraser" at bounding box center [80, 293] width 13 height 4
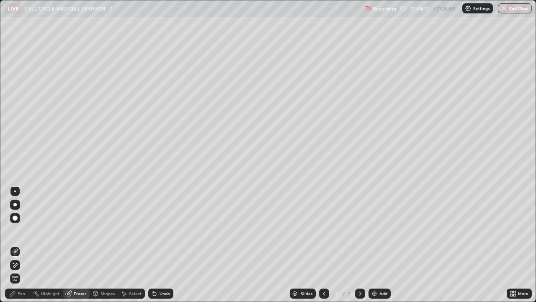
click at [12, 230] on icon at bounding box center [12, 293] width 5 height 5
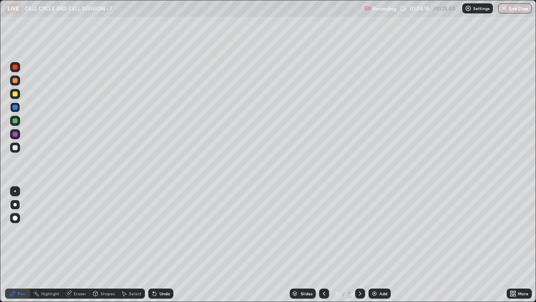
click at [15, 80] on div at bounding box center [15, 80] width 5 height 5
click at [160, 230] on div "Undo" at bounding box center [165, 293] width 10 height 4
click at [161, 230] on div "Undo" at bounding box center [160, 293] width 25 height 10
click at [15, 204] on div at bounding box center [14, 204] width 3 height 3
click at [14, 148] on div at bounding box center [15, 147] width 5 height 5
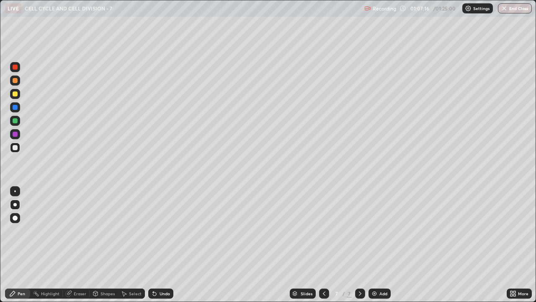
click at [359, 230] on icon at bounding box center [360, 293] width 7 height 7
click at [380, 230] on div "Add" at bounding box center [384, 293] width 8 height 4
click at [15, 82] on div at bounding box center [15, 80] width 5 height 5
click at [24, 230] on div "Pen" at bounding box center [22, 293] width 8 height 4
click at [18, 67] on div at bounding box center [15, 67] width 10 height 10
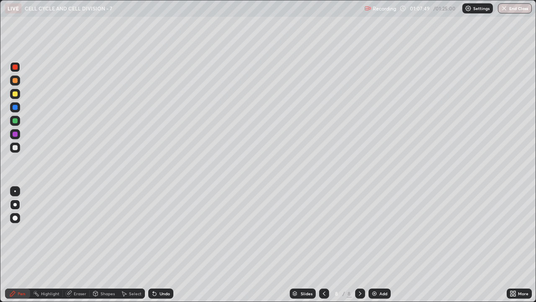
click at [18, 121] on div at bounding box center [15, 121] width 10 height 10
click at [14, 70] on div at bounding box center [15, 67] width 10 height 10
click at [323, 230] on icon at bounding box center [324, 293] width 7 height 7
click at [15, 122] on div at bounding box center [15, 120] width 5 height 5
click at [15, 121] on div at bounding box center [15, 120] width 5 height 5
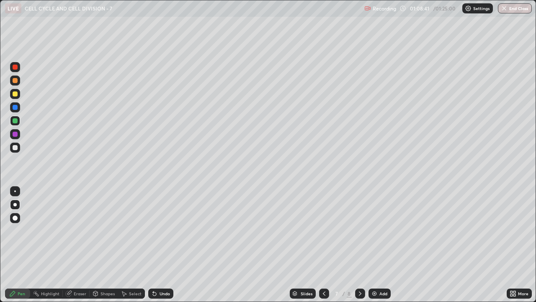
click at [16, 68] on div at bounding box center [15, 67] width 5 height 5
click at [358, 230] on icon at bounding box center [360, 293] width 7 height 7
click at [16, 203] on div at bounding box center [15, 204] width 10 height 10
click at [16, 147] on div at bounding box center [15, 147] width 5 height 5
click at [13, 204] on div at bounding box center [14, 204] width 3 height 3
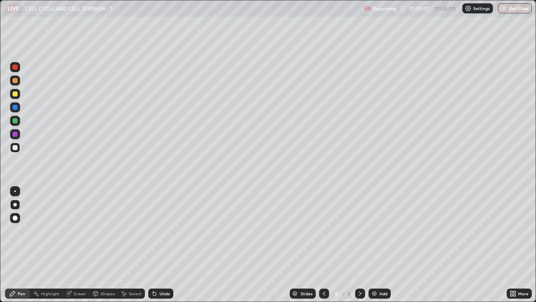
click at [14, 148] on div at bounding box center [15, 147] width 5 height 5
click at [15, 147] on div at bounding box center [15, 147] width 5 height 5
click at [17, 92] on div at bounding box center [15, 93] width 5 height 5
click at [13, 121] on div at bounding box center [15, 120] width 5 height 5
click at [15, 67] on div at bounding box center [15, 67] width 5 height 5
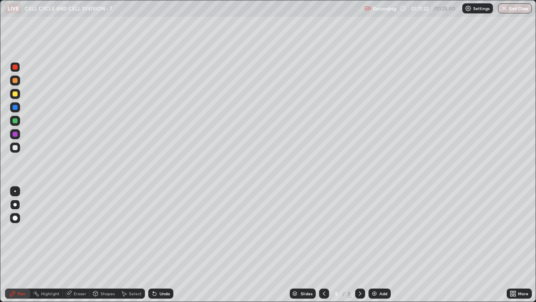
click at [15, 147] on div at bounding box center [15, 147] width 5 height 5
click at [14, 134] on div at bounding box center [15, 134] width 5 height 5
click at [323, 230] on icon at bounding box center [324, 293] width 7 height 7
click at [359, 230] on icon at bounding box center [360, 293] width 7 height 7
click at [15, 147] on div at bounding box center [15, 147] width 5 height 5
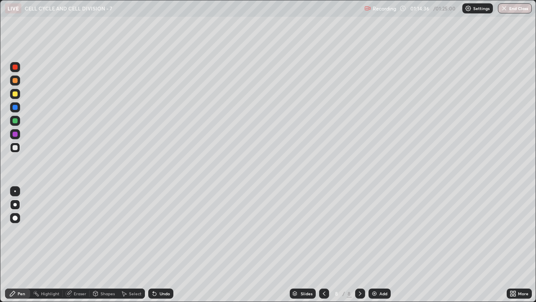
click at [384, 230] on div "Add" at bounding box center [384, 293] width 8 height 4
click at [16, 95] on div at bounding box center [15, 93] width 5 height 5
click at [15, 147] on div at bounding box center [15, 147] width 5 height 5
click at [16, 150] on div at bounding box center [15, 147] width 5 height 5
click at [14, 81] on div at bounding box center [15, 80] width 5 height 5
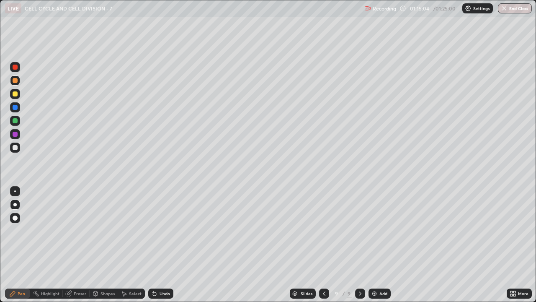
click at [18, 148] on div at bounding box center [15, 147] width 10 height 10
click at [14, 107] on div at bounding box center [15, 107] width 5 height 5
click at [13, 122] on div at bounding box center [15, 120] width 5 height 5
click at [15, 78] on div at bounding box center [15, 80] width 5 height 5
click at [15, 133] on div at bounding box center [15, 134] width 5 height 5
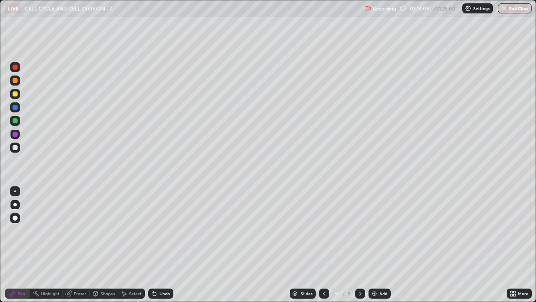
click at [26, 230] on div "Pen" at bounding box center [17, 293] width 25 height 10
click at [14, 148] on div at bounding box center [15, 147] width 5 height 5
click at [13, 121] on div at bounding box center [15, 120] width 5 height 5
click at [17, 105] on div at bounding box center [15, 107] width 5 height 5
click at [325, 230] on icon at bounding box center [324, 293] width 7 height 7
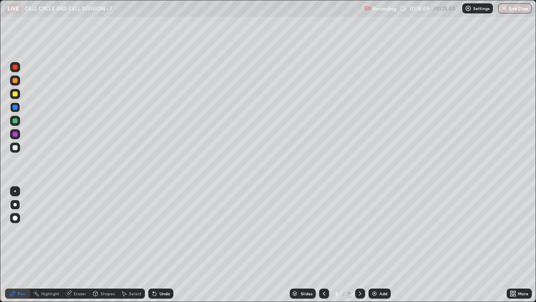
click at [359, 230] on icon at bounding box center [360, 293] width 7 height 7
click at [519, 230] on div "More" at bounding box center [523, 293] width 10 height 4
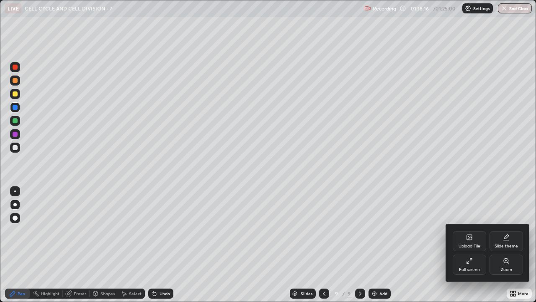
click at [474, 230] on div "Full screen" at bounding box center [470, 264] width 34 height 20
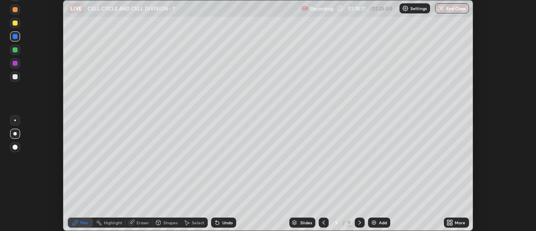
scroll to position [41660, 41354]
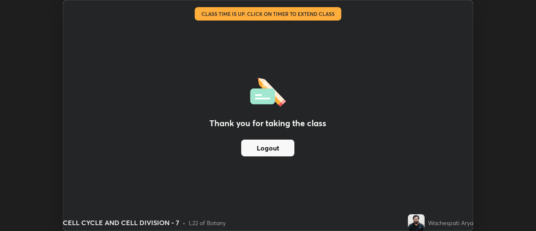
click at [267, 151] on button "Logout" at bounding box center [267, 147] width 53 height 17
